Goal: Transaction & Acquisition: Purchase product/service

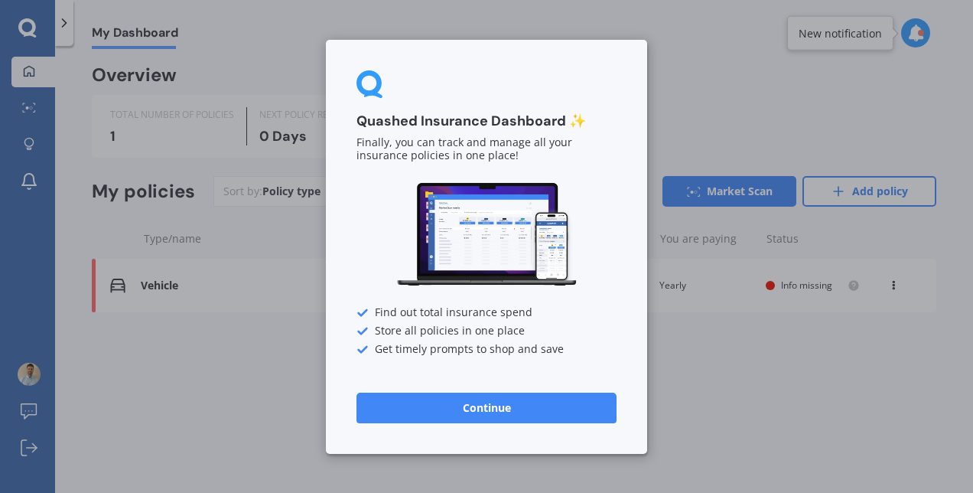
click at [537, 407] on button "Continue" at bounding box center [486, 407] width 260 height 31
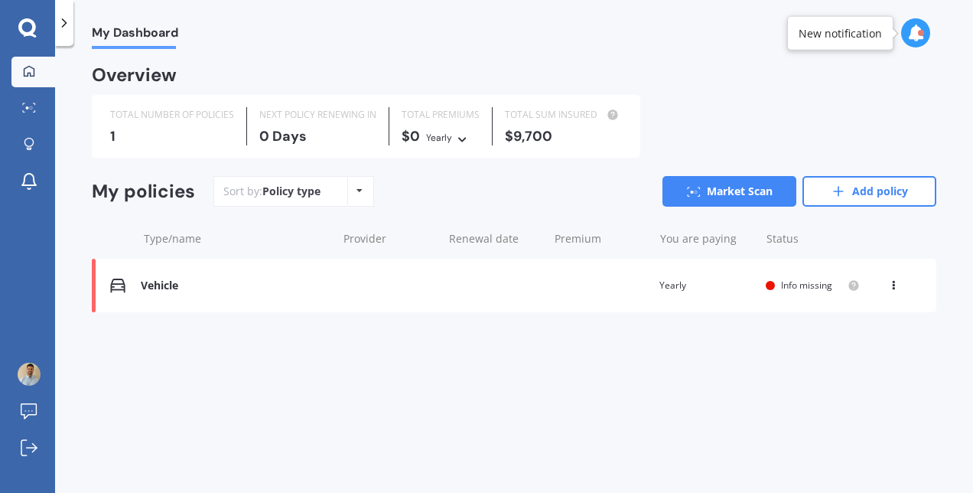
click at [255, 288] on div "Vehicle" at bounding box center [235, 285] width 188 height 13
click at [728, 194] on link "Market Scan" at bounding box center [729, 191] width 134 height 31
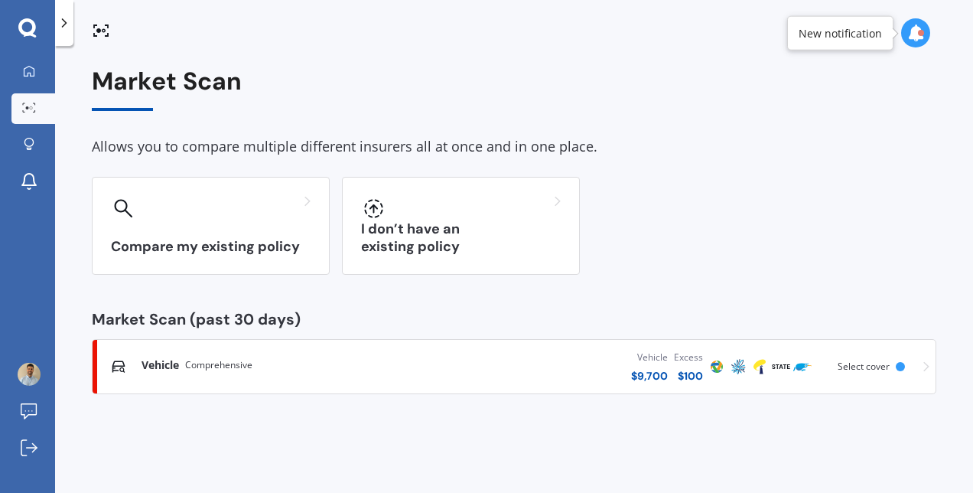
click at [348, 368] on div "Vehicle Comprehensive" at bounding box center [274, 364] width 267 height 15
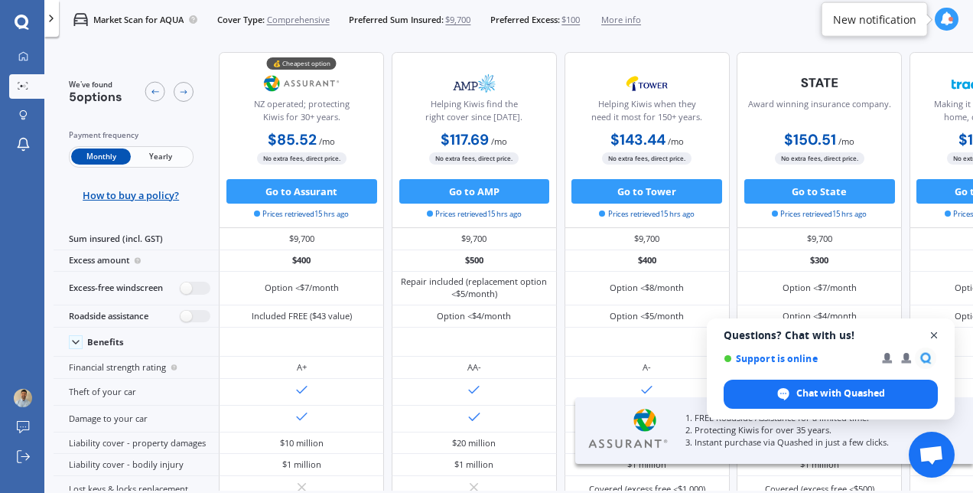
click at [932, 333] on span "Close chat" at bounding box center [934, 335] width 19 height 19
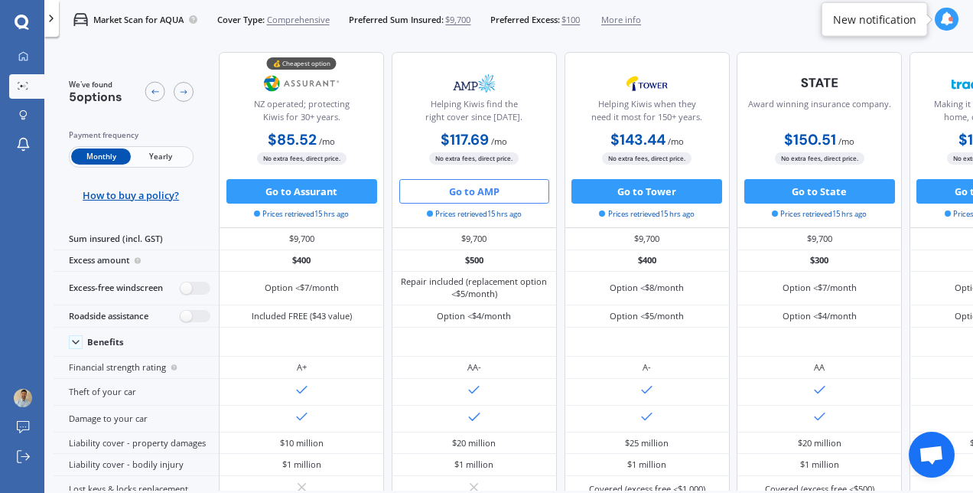
click at [471, 196] on button "Go to AMP" at bounding box center [474, 191] width 151 height 24
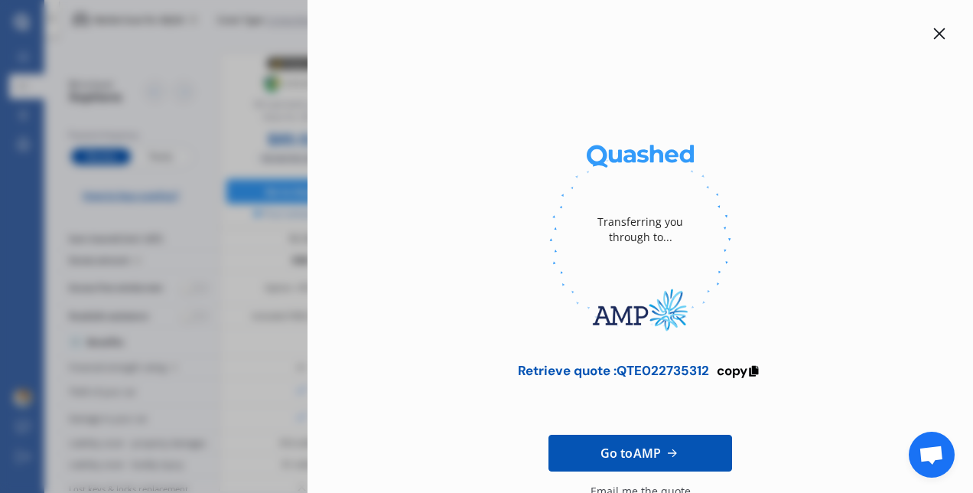
click at [933, 32] on icon at bounding box center [939, 34] width 12 height 12
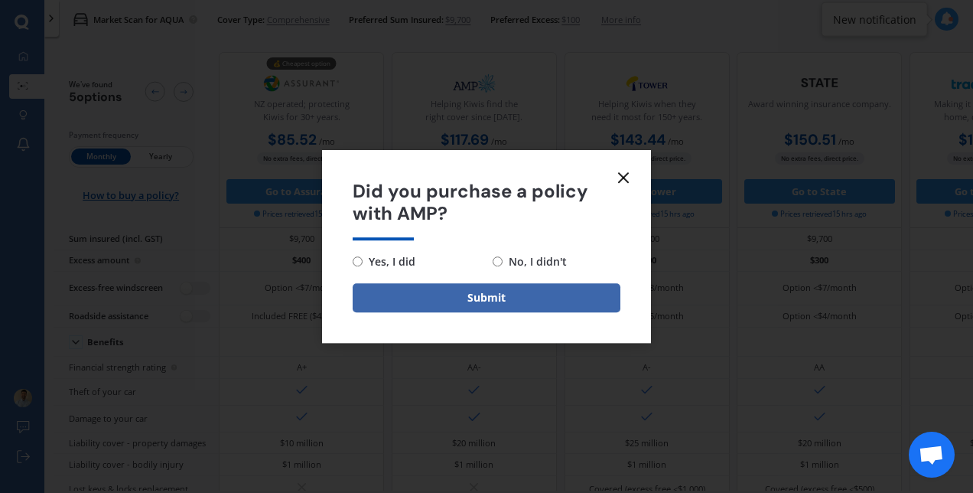
click at [624, 177] on line at bounding box center [623, 177] width 9 height 9
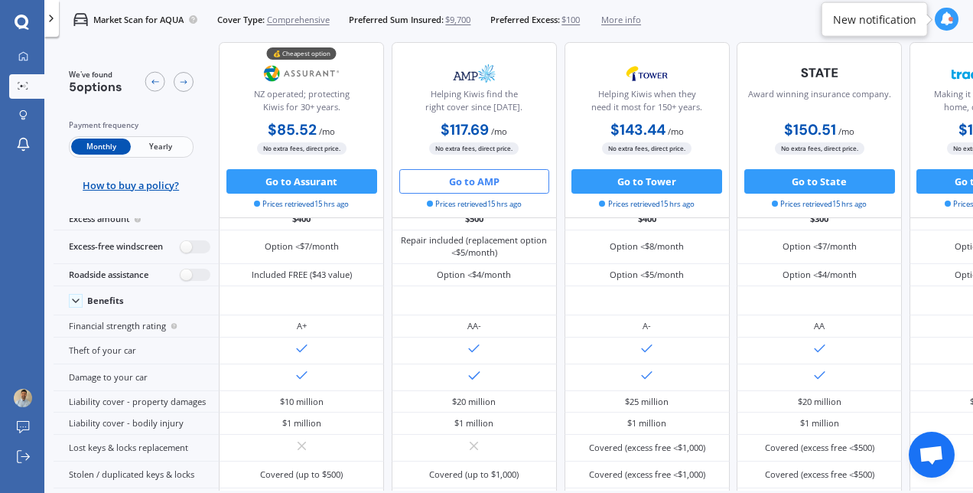
scroll to position [95, 0]
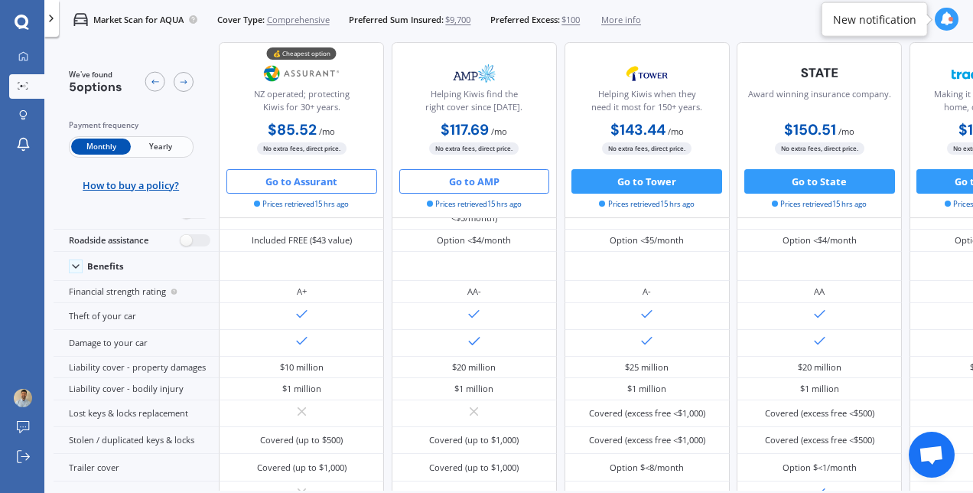
click at [315, 181] on button "Go to Assurant" at bounding box center [301, 181] width 151 height 24
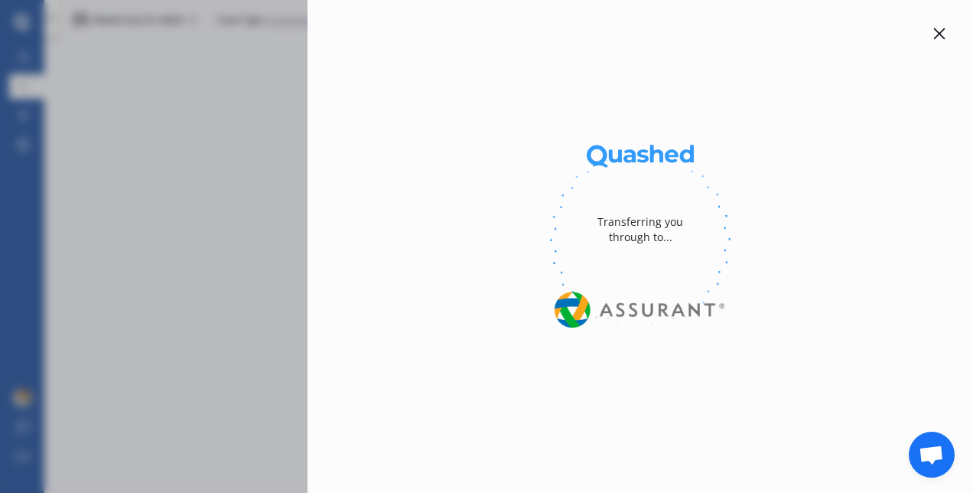
select select "Monthly"
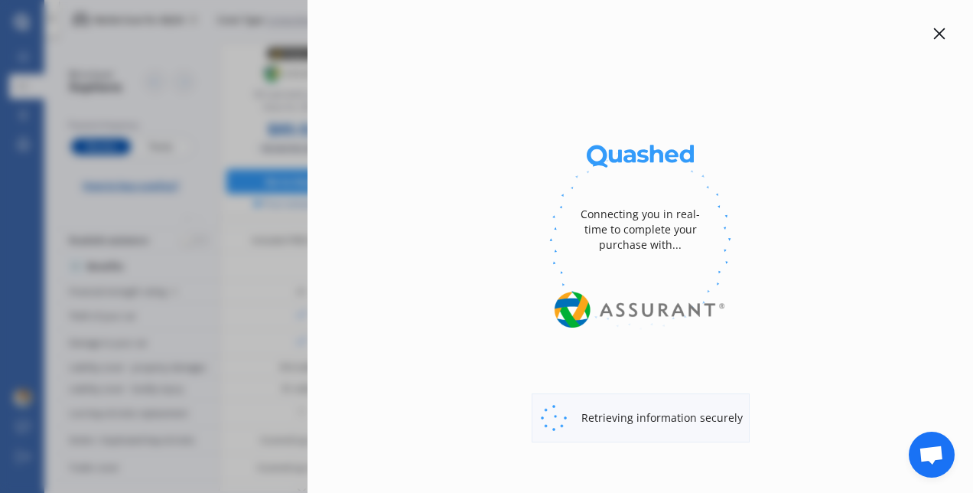
select select "full"
select select "0"
select select "Auckland [GEOGRAPHIC_DATA] / [PERSON_NAME] / [GEOGRAPHIC_DATA]"
select select "TOYOTA"
select select "AQUA"
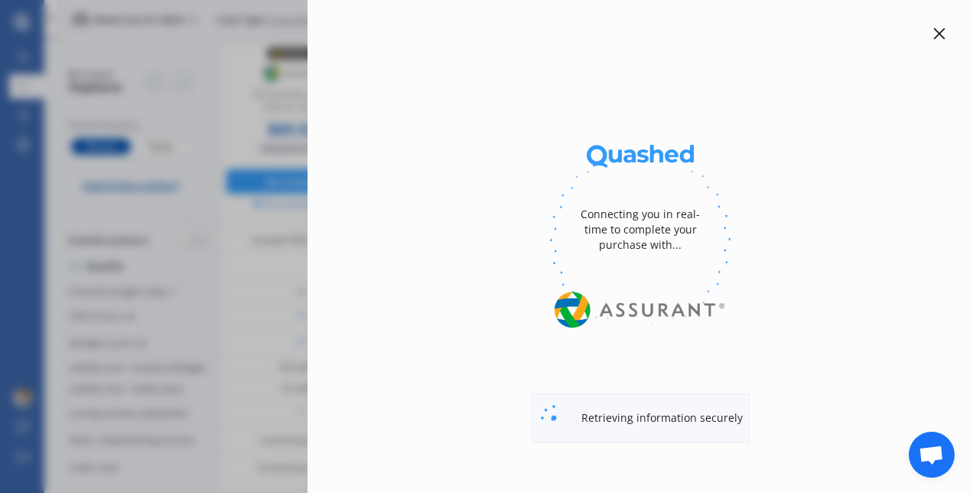
select select "HYBRID"
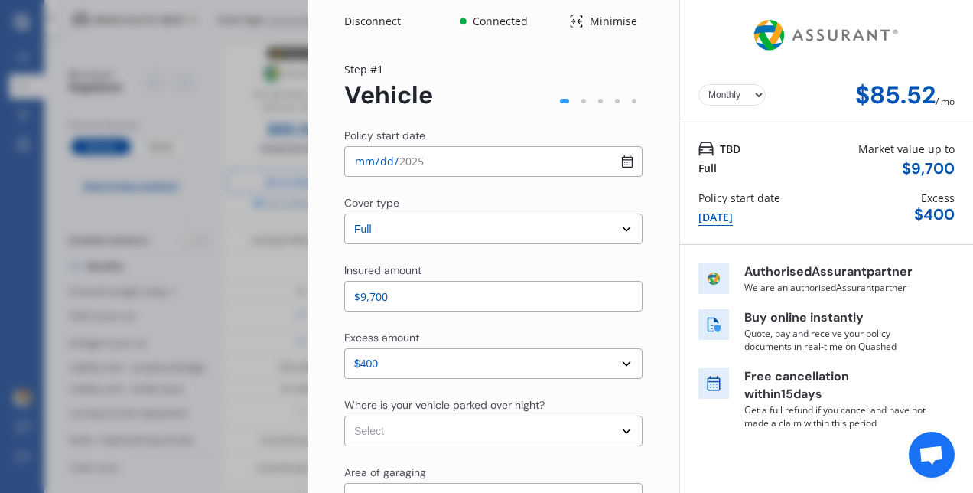
click at [237, 372] on div "Disconnect Connected Minimise Yearly Monthly $85.52 / mo Step # 1 Vehicle Polic…" at bounding box center [486, 246] width 973 height 493
click at [220, 288] on div "Disconnect Connected Minimise Yearly Monthly $85.52 / mo Step # 1 Vehicle Polic…" at bounding box center [486, 246] width 973 height 493
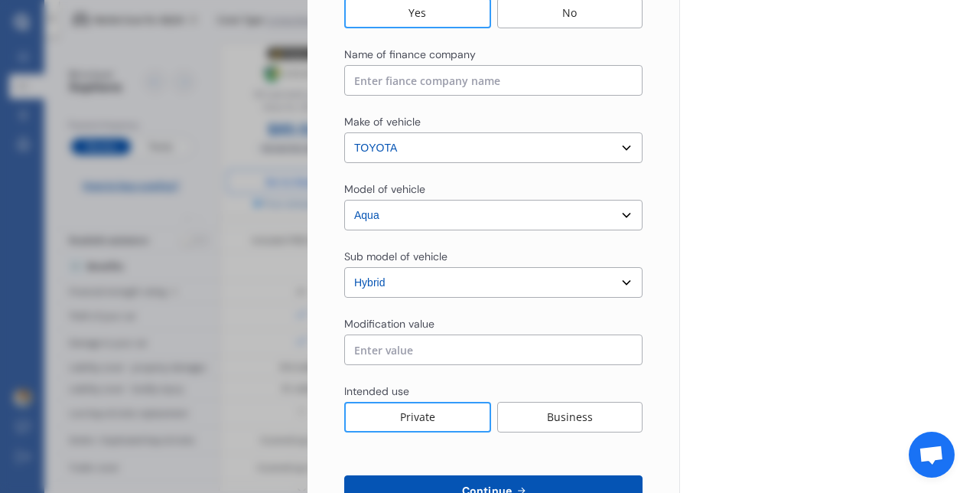
scroll to position [669, 0]
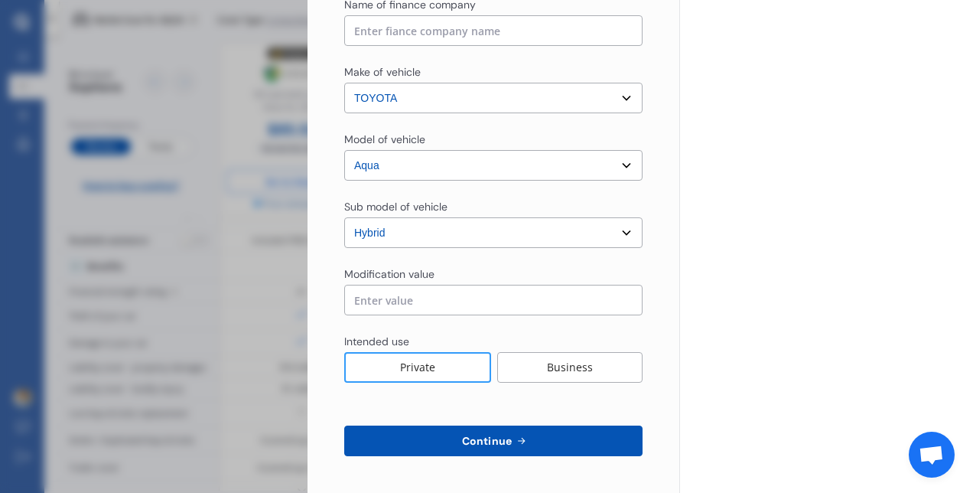
click at [281, 312] on div "Disconnect Connected Minimise Yearly Monthly $85.52 / mo Step # 1 Vehicle Polic…" at bounding box center [486, 246] width 973 height 493
click at [532, 441] on button "Continue" at bounding box center [493, 440] width 298 height 31
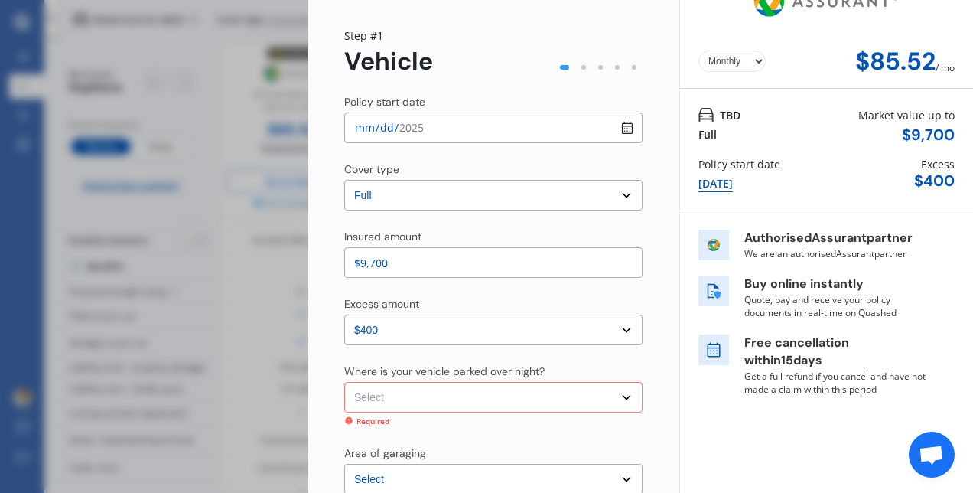
scroll to position [0, 0]
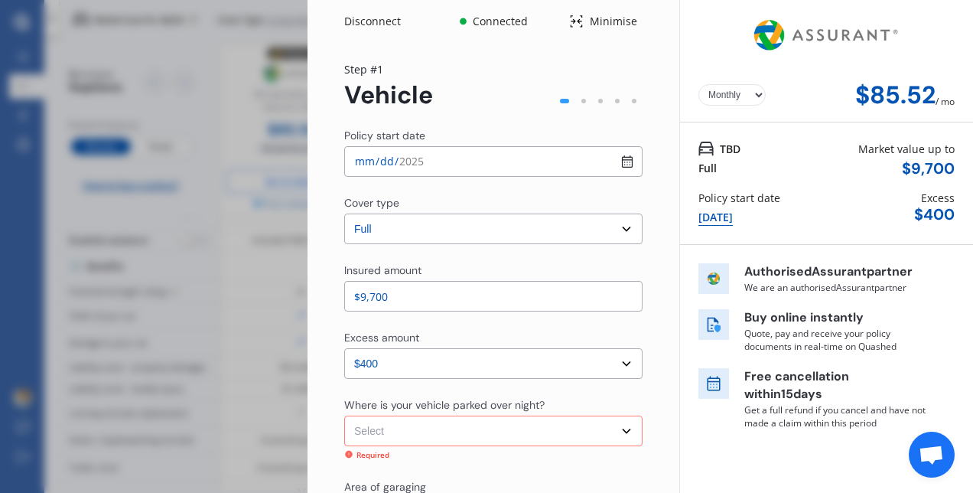
click at [213, 110] on div "Disconnect Connected Minimise Yearly Monthly $85.52 / mo Step # 1 Vehicle Polic…" at bounding box center [486, 246] width 973 height 493
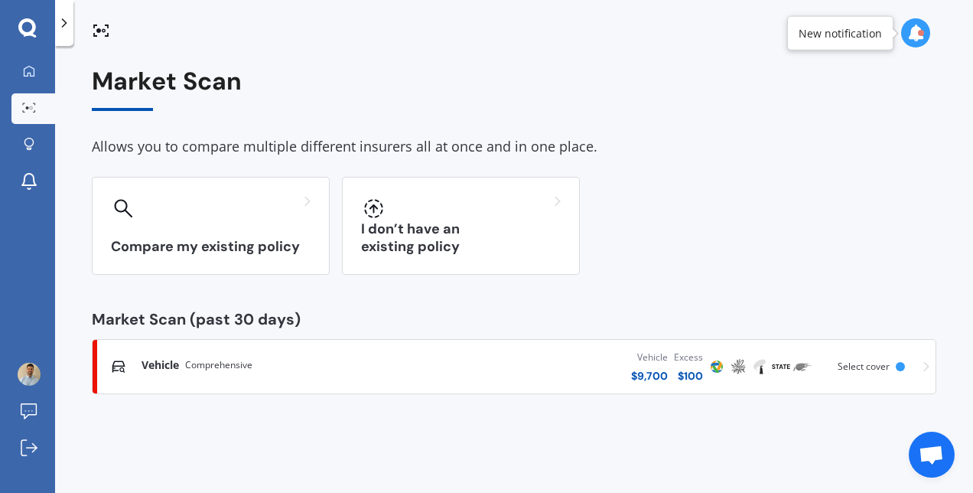
click at [335, 359] on div "Vehicle Comprehensive" at bounding box center [274, 364] width 267 height 15
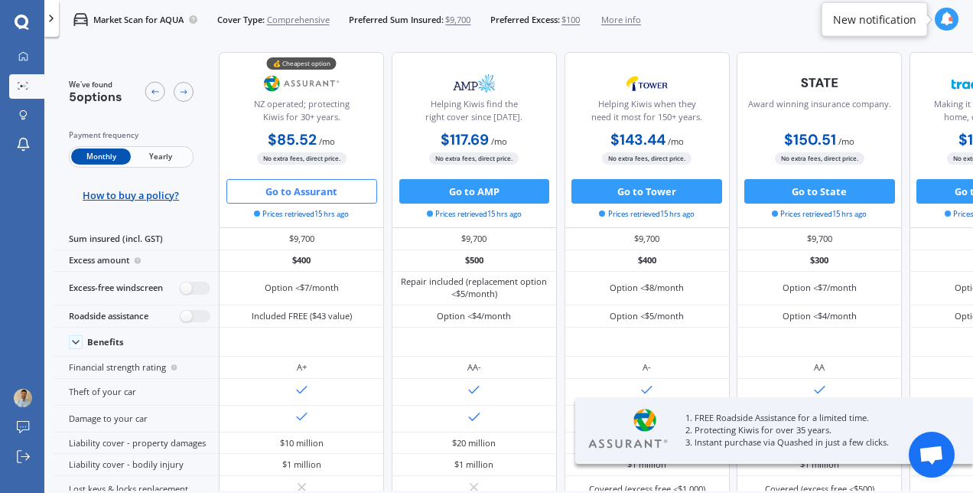
click at [333, 191] on button "Go to Assurant" at bounding box center [301, 191] width 151 height 24
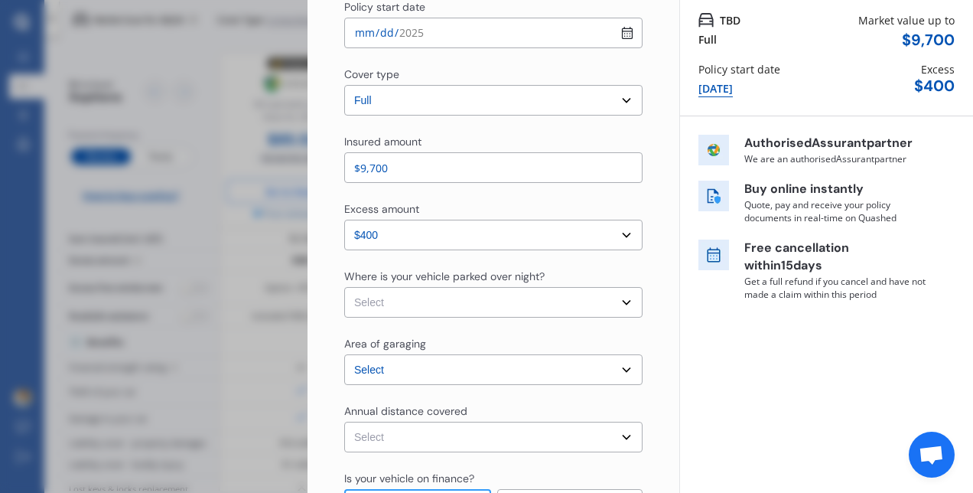
scroll to position [153, 0]
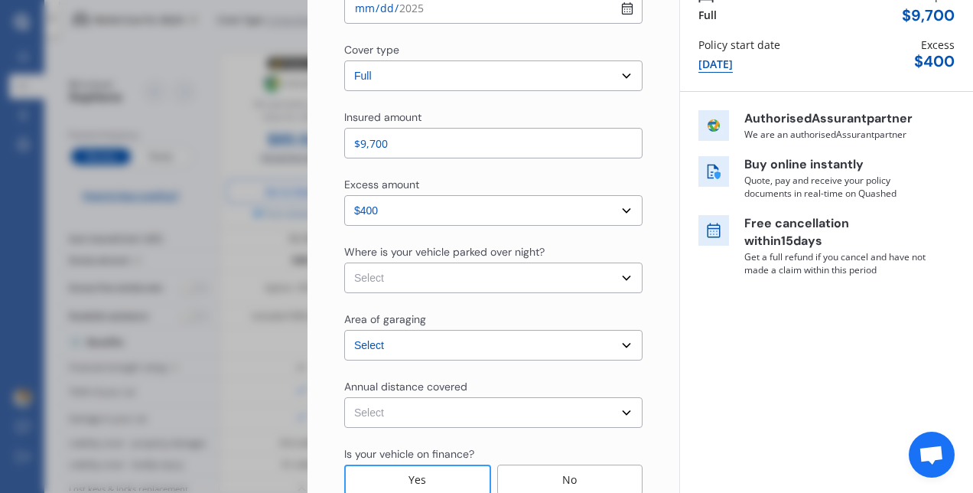
click at [477, 148] on input "$9,700" at bounding box center [493, 143] width 298 height 31
type input "$9"
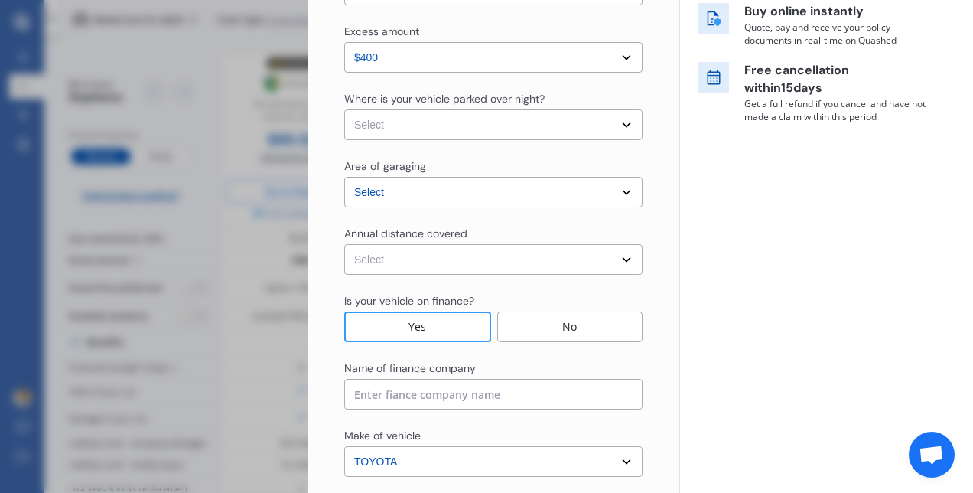
type input "$9,000"
click at [473, 122] on select "Select In a garage On own property On street or road" at bounding box center [493, 124] width 298 height 31
select select "On street or road"
click at [344, 109] on select "Select In a garage On own property On street or road" at bounding box center [493, 124] width 298 height 31
click at [474, 259] on select "Select Low (less than 15,000km per year) Average (15,000-30,000km per year) Hig…" at bounding box center [493, 259] width 298 height 31
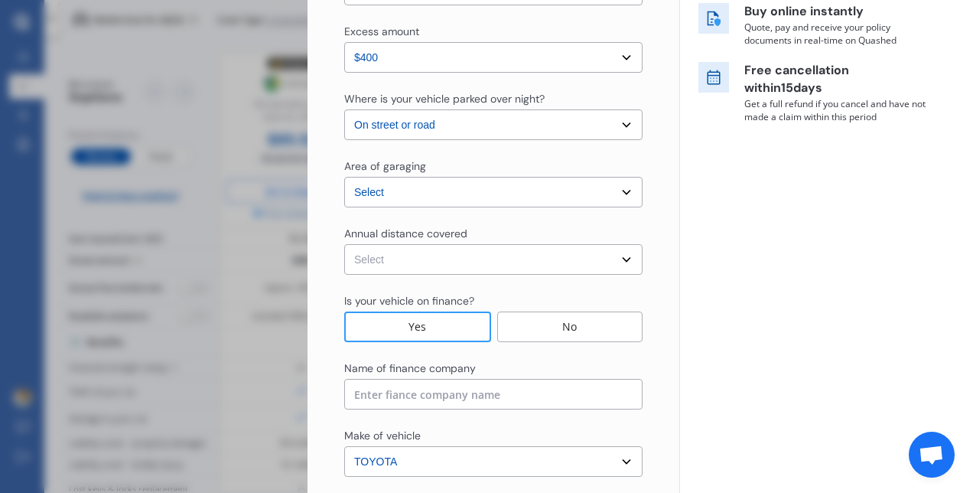
select select "20000"
click at [344, 244] on select "Select Low (less than 15,000km per year) Average (15,000-30,000km per year) Hig…" at bounding box center [493, 259] width 298 height 31
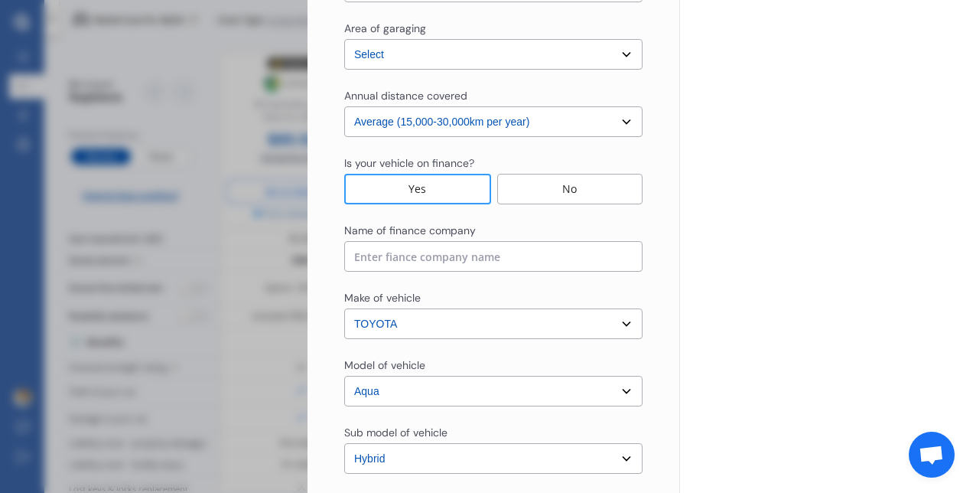
scroll to position [459, 0]
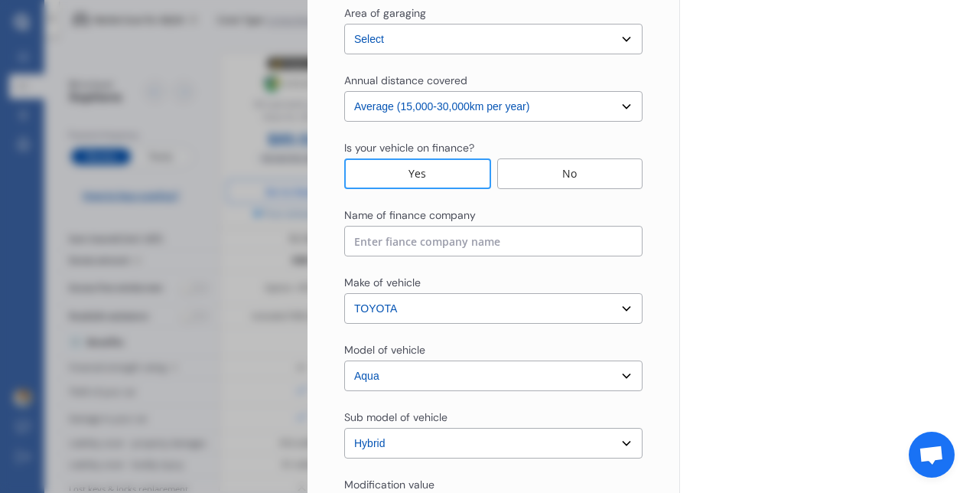
click at [458, 173] on div "Yes" at bounding box center [417, 173] width 147 height 31
click at [474, 246] on input at bounding box center [493, 241] width 298 height 31
click at [490, 276] on div "Make of vehicle" at bounding box center [493, 284] width 298 height 18
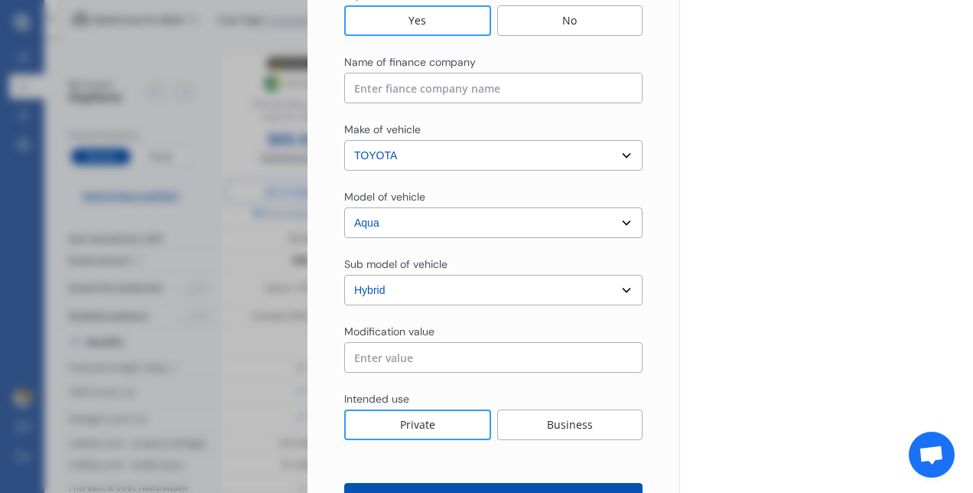
scroll to position [669, 0]
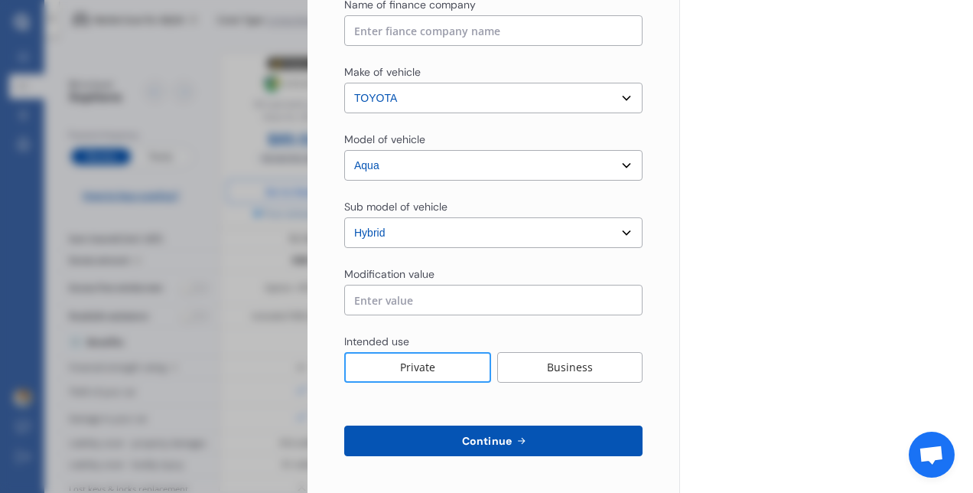
click at [464, 303] on input "text" at bounding box center [493, 300] width 298 height 31
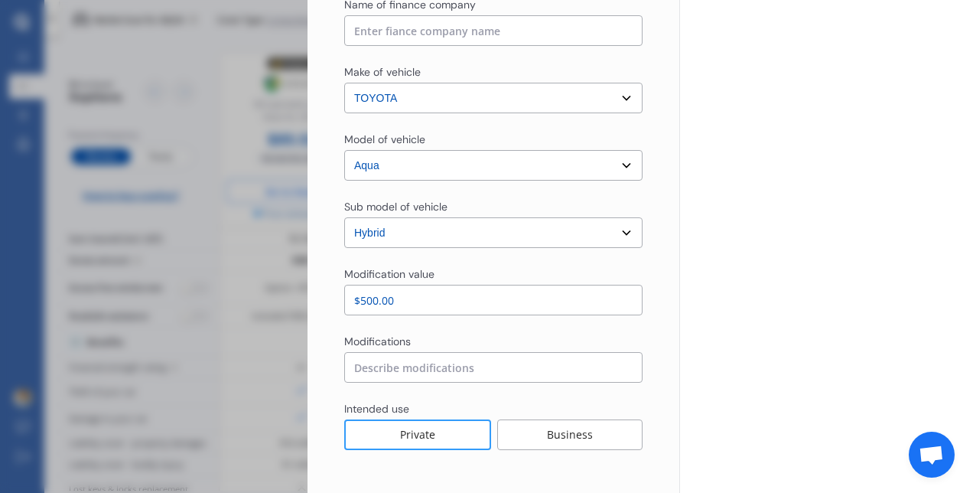
type input "$500.00"
click at [420, 363] on input at bounding box center [493, 367] width 298 height 31
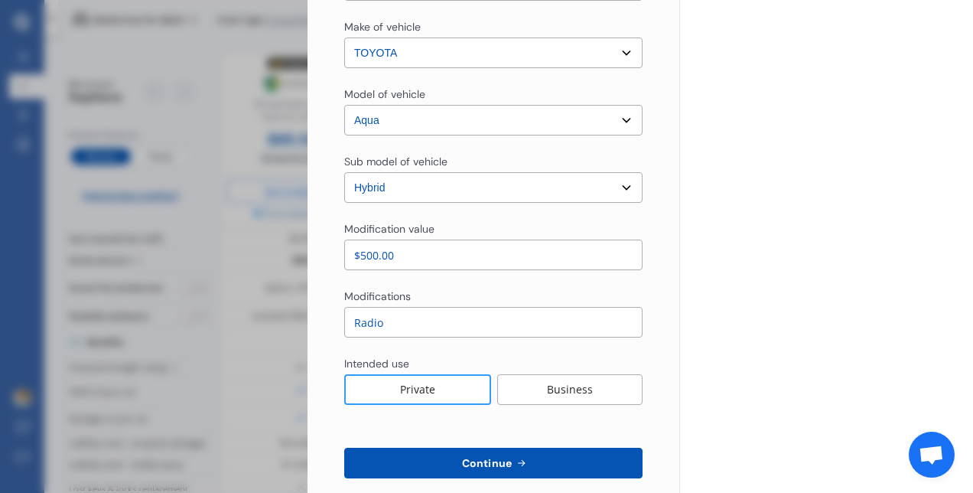
scroll to position [737, 0]
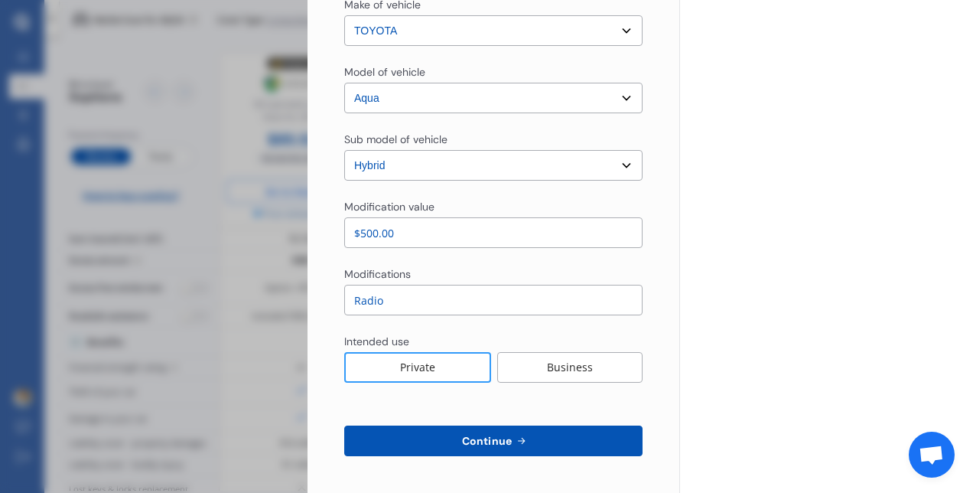
type input "Radio"
click at [448, 366] on div "Private" at bounding box center [417, 367] width 147 height 31
click at [485, 437] on span "Continue" at bounding box center [487, 440] width 56 height 12
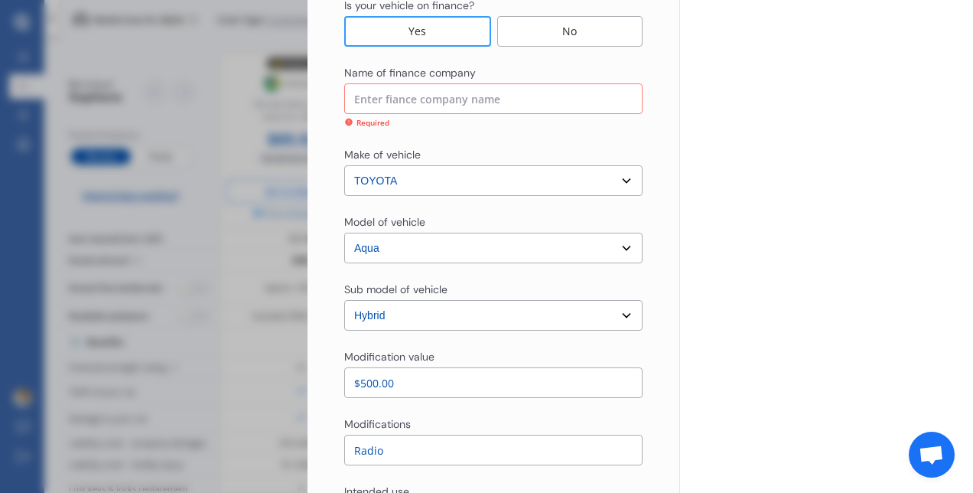
scroll to position [513, 0]
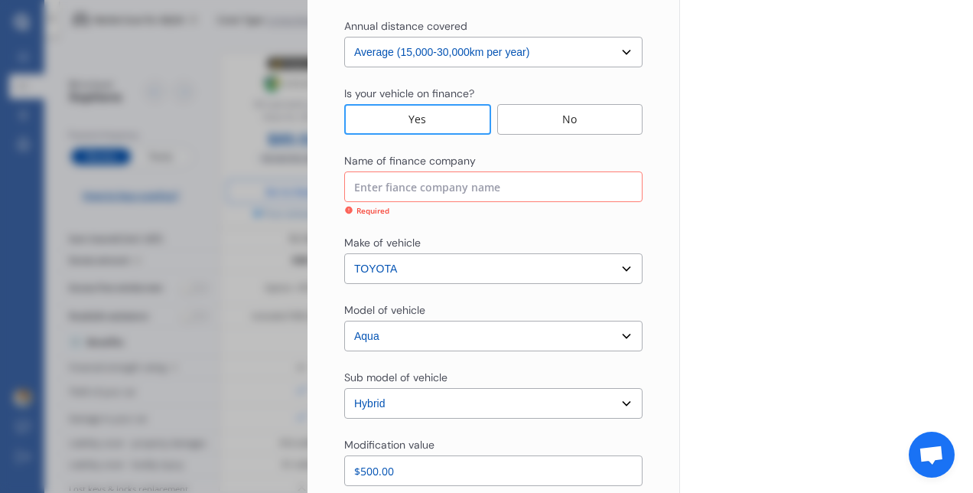
drag, startPoint x: 471, startPoint y: 182, endPoint x: 467, endPoint y: 189, distance: 8.3
click at [467, 189] on input at bounding box center [493, 186] width 298 height 31
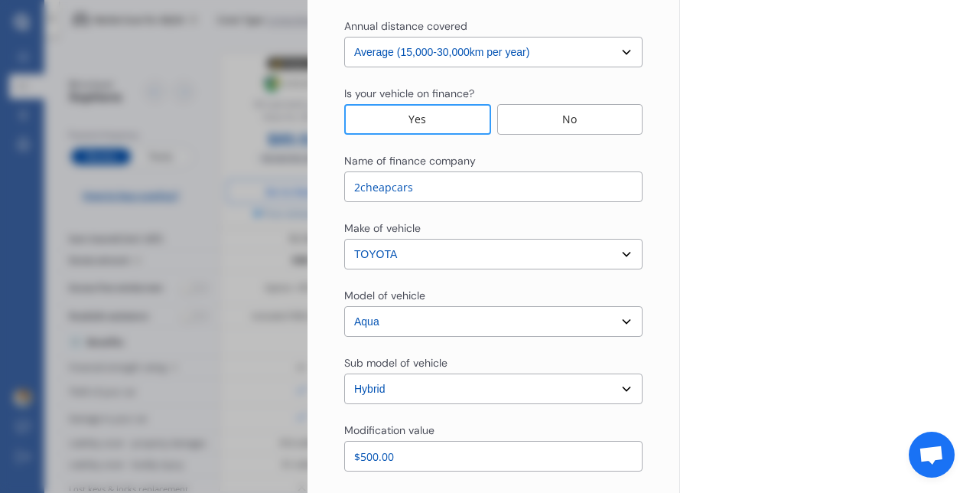
type input "2cheapcars"
click at [757, 259] on div "Yearly Monthly $85.52 / mo TBD Full Market value up to $ 9,000 Policy start dat…" at bounding box center [826, 101] width 294 height 1229
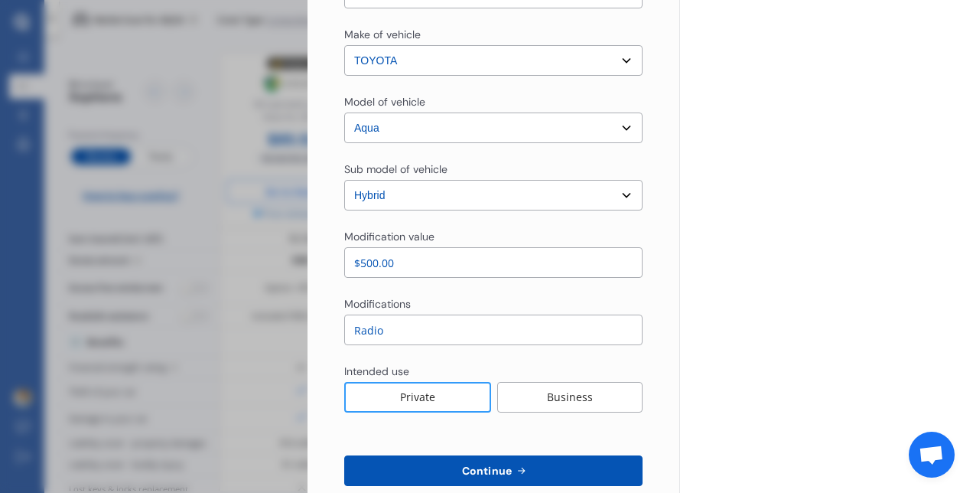
scroll to position [737, 0]
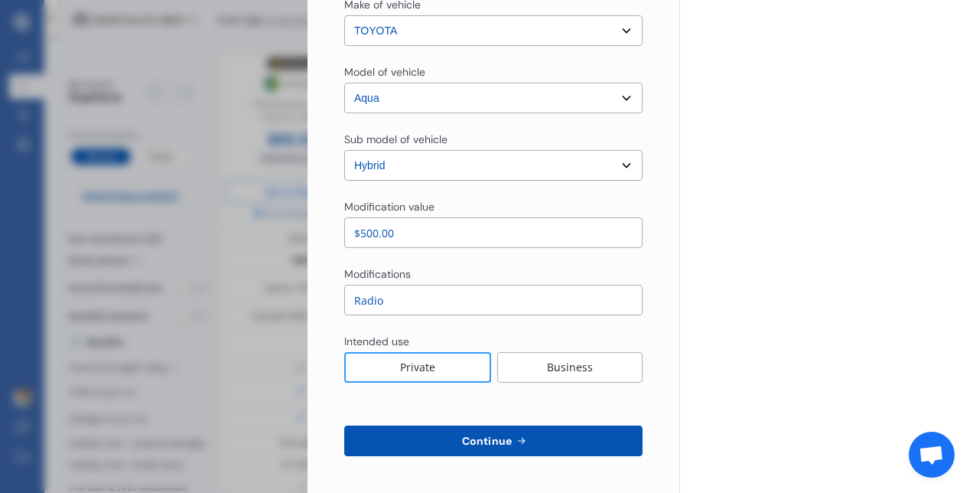
click at [580, 438] on button "Continue" at bounding box center [493, 440] width 298 height 31
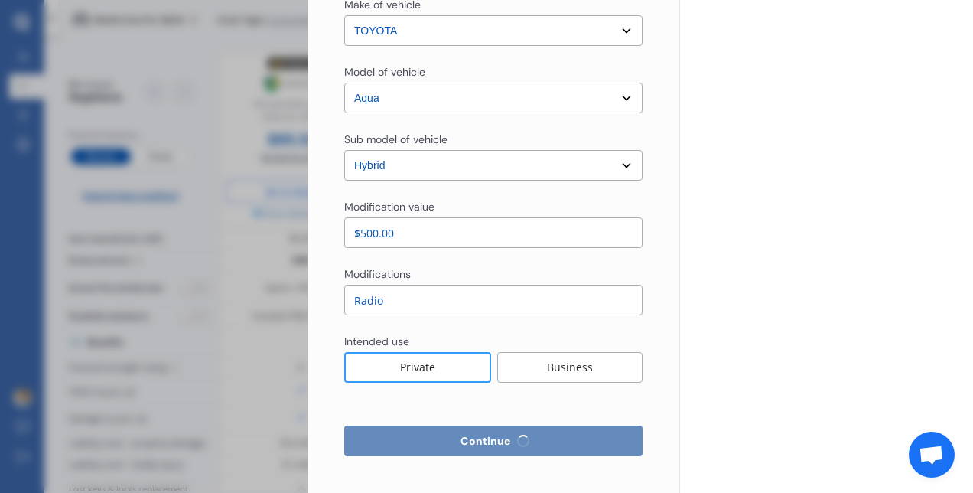
select select "Mr"
select select "16"
select select "04"
select select "1983"
select select "full"
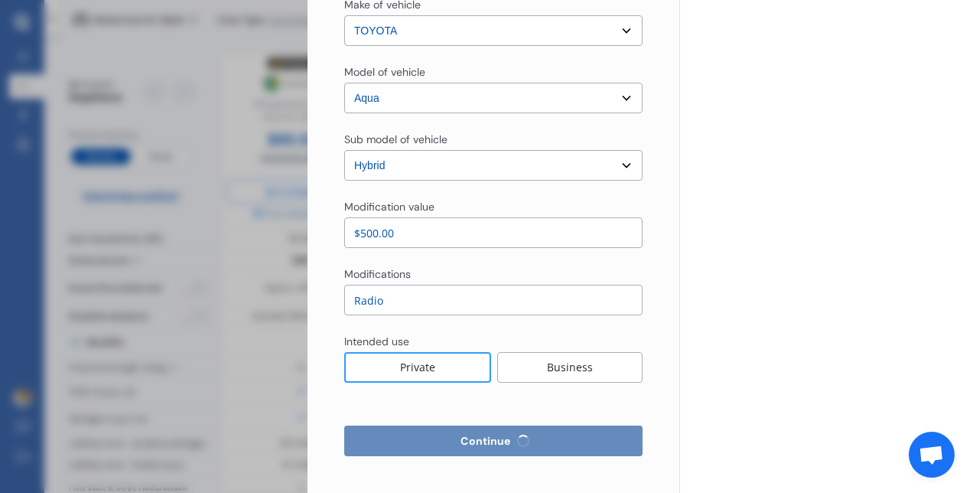
select select "more than 4 years"
select select "[GEOGRAPHIC_DATA]"
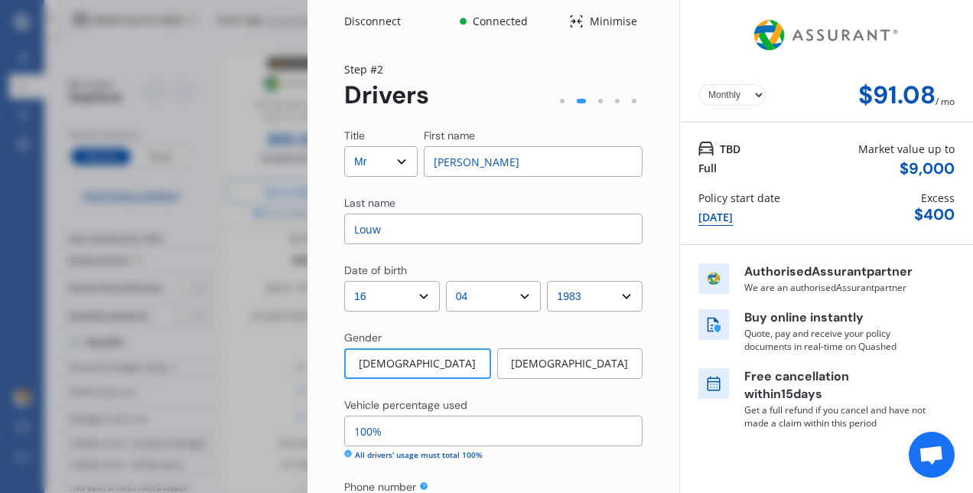
scroll to position [153, 0]
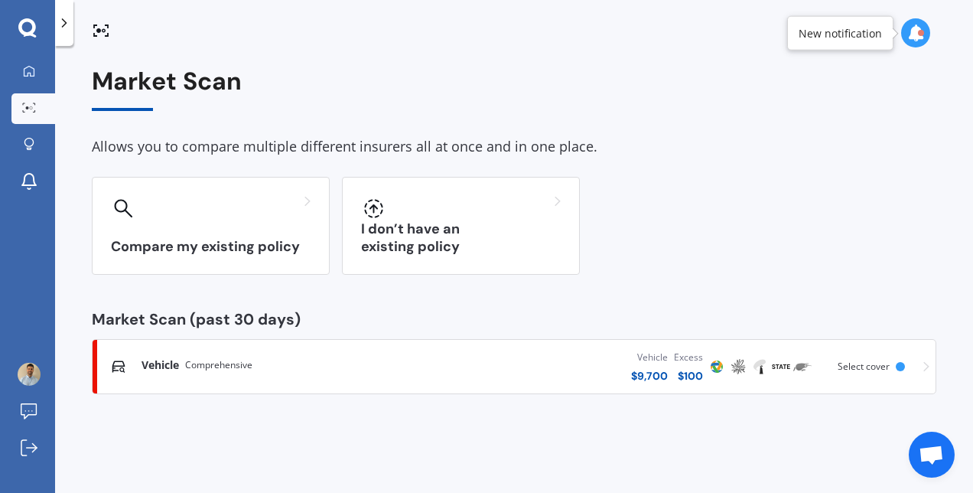
click at [262, 363] on div "Vehicle Comprehensive" at bounding box center [274, 364] width 267 height 15
